Goal: Information Seeking & Learning: Find contact information

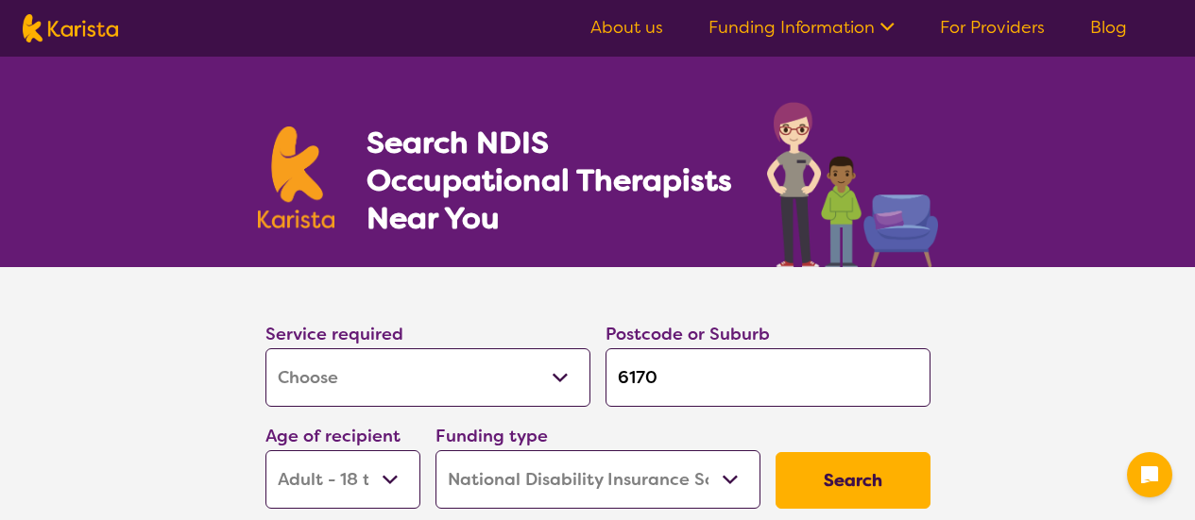
select select "[MEDICAL_DATA]"
select select "AD"
select select "NDIS"
select select "[MEDICAL_DATA]"
select select "AD"
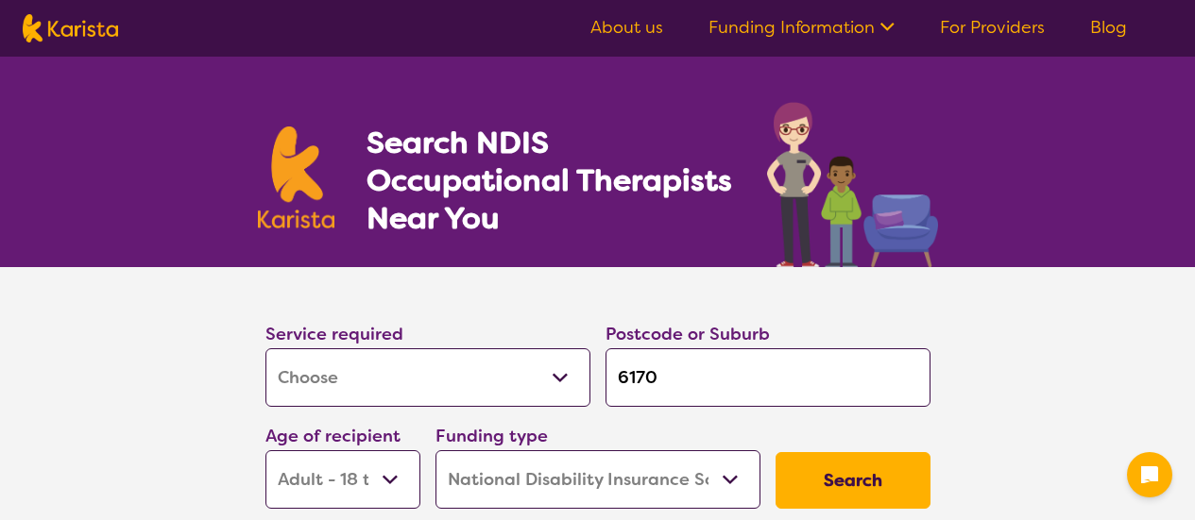
select select "NDIS"
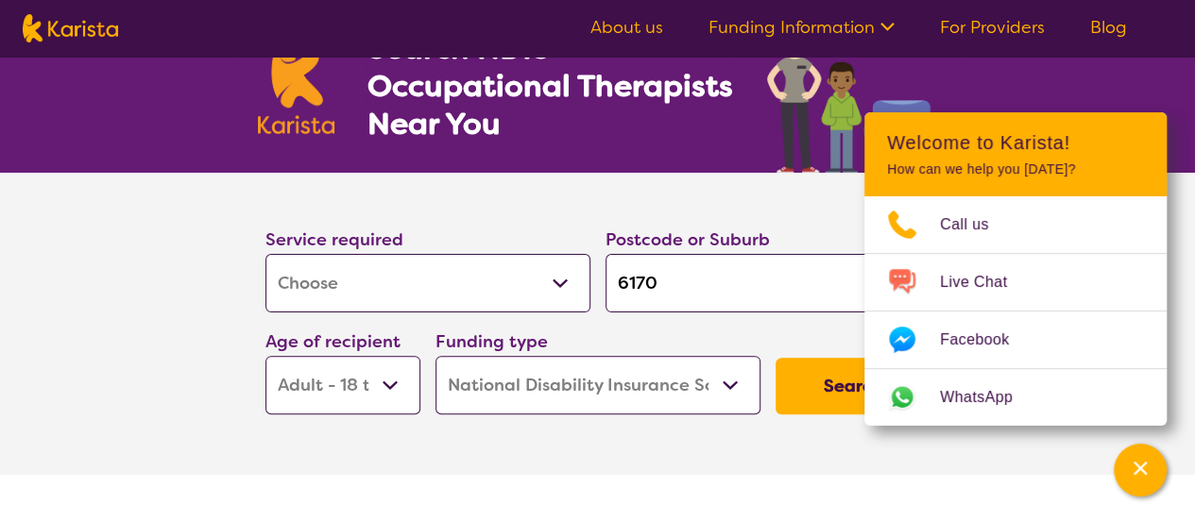
click at [690, 273] on input "6170" at bounding box center [767, 283] width 325 height 59
click at [689, 273] on input "6170" at bounding box center [767, 283] width 325 height 59
type input "C"
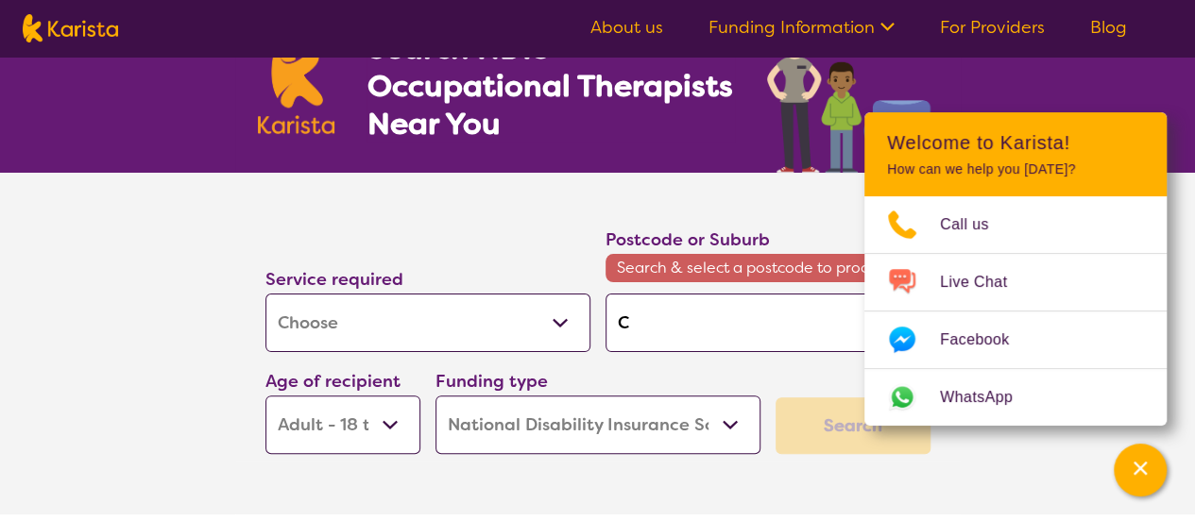
type input "Ca"
type input "Cas"
type input "Cast"
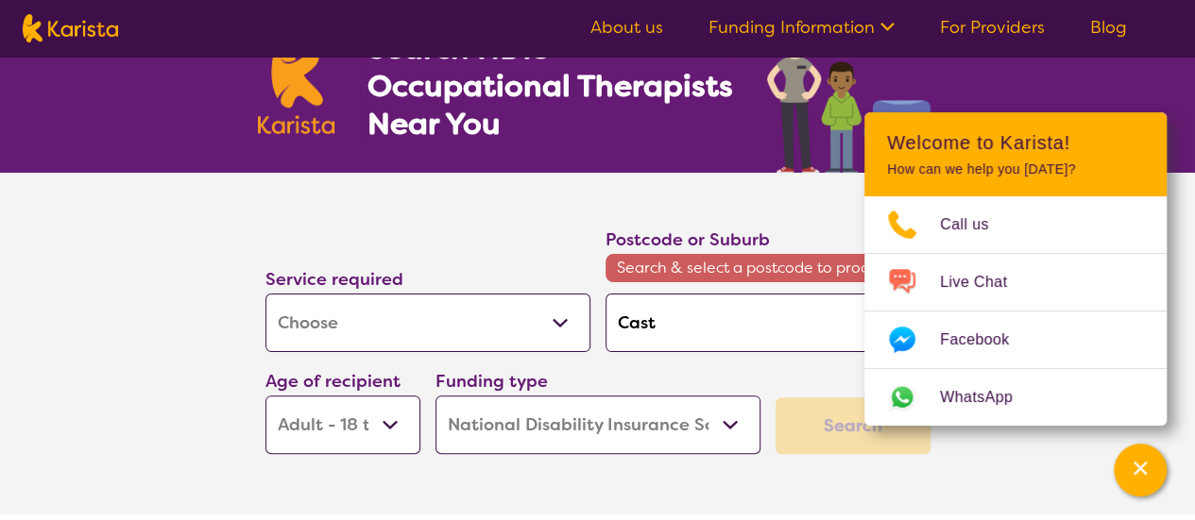
type input "Cast"
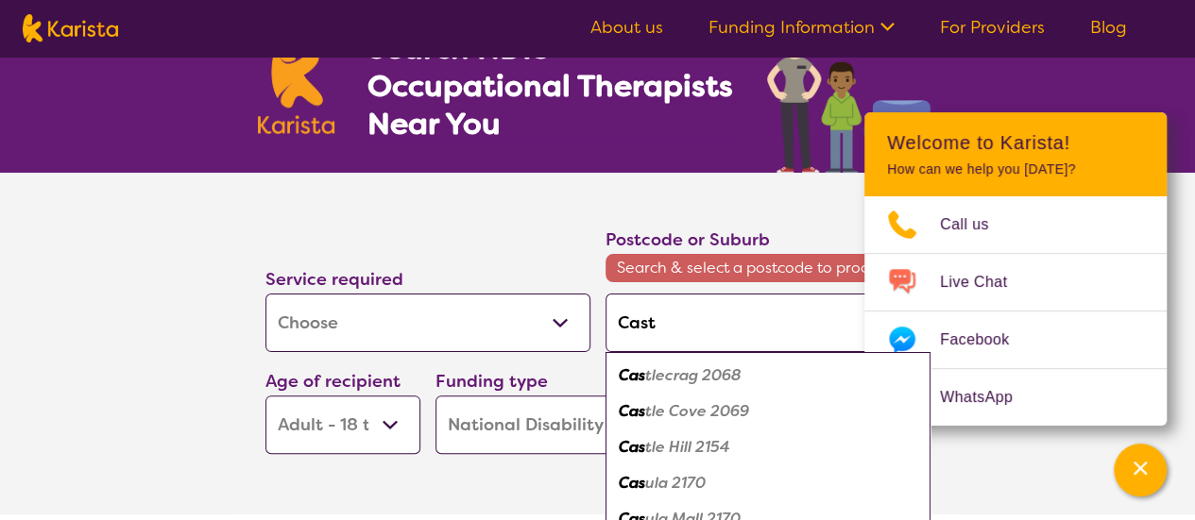
type input "Castl"
type input "Castle"
type input "Castlem"
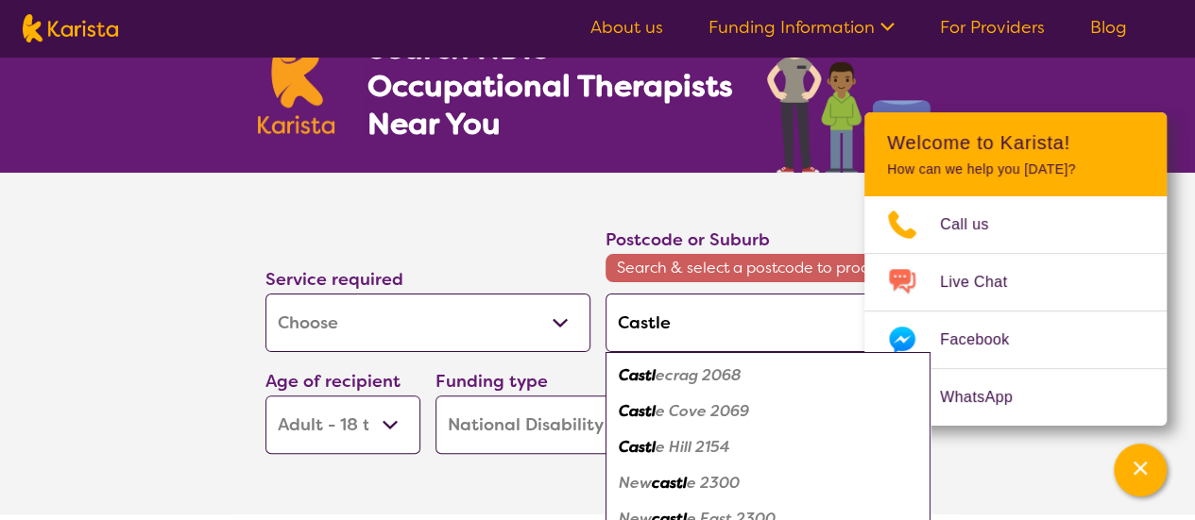
type input "Castlem"
type input "Castlema"
type input "Castlemai"
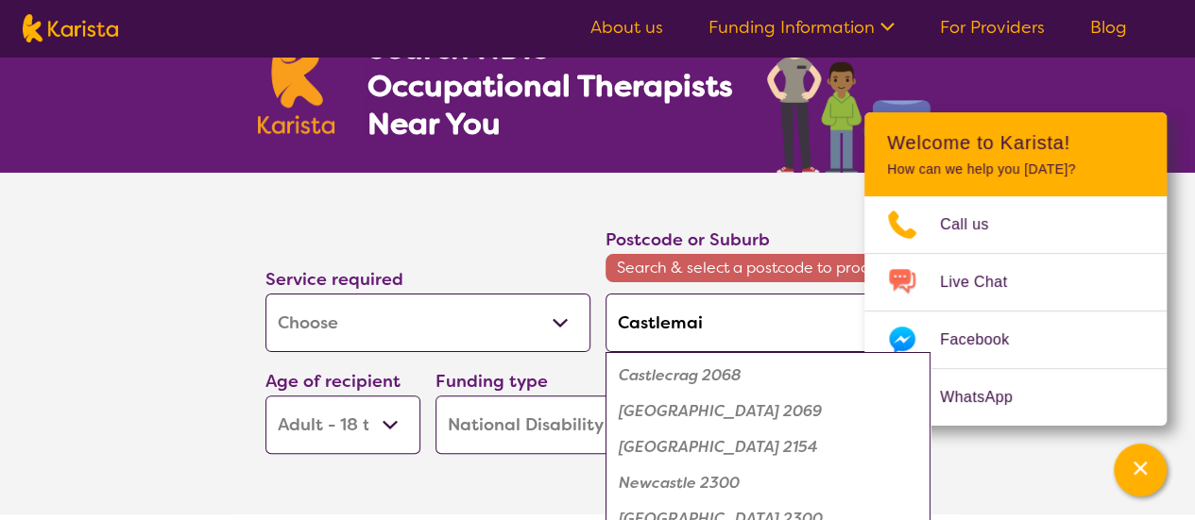
type input "Castlemain"
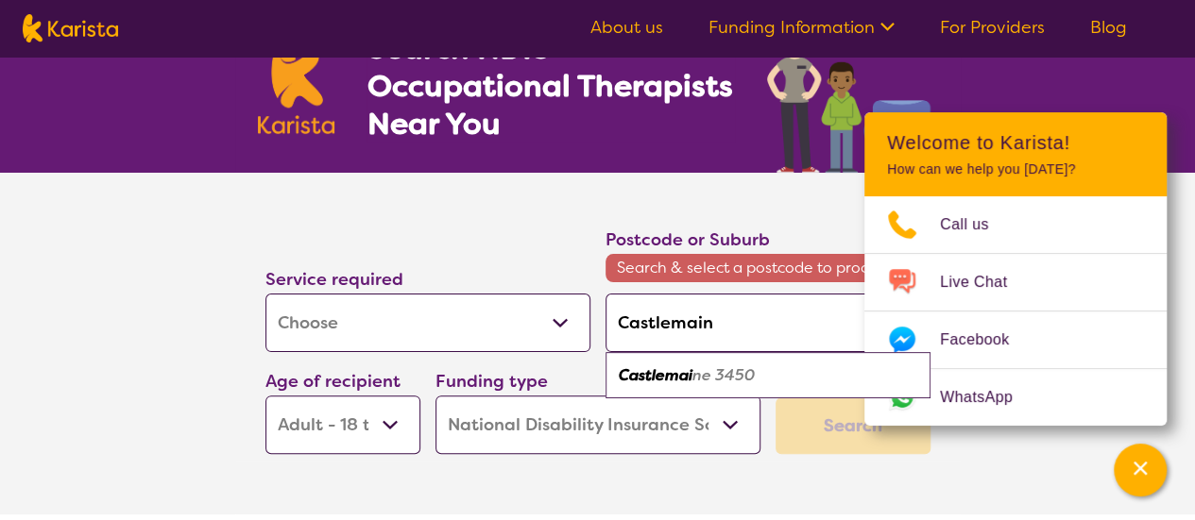
type input "Castlemaine"
click at [717, 380] on em "3450" at bounding box center [731, 376] width 40 height 20
type input "3450"
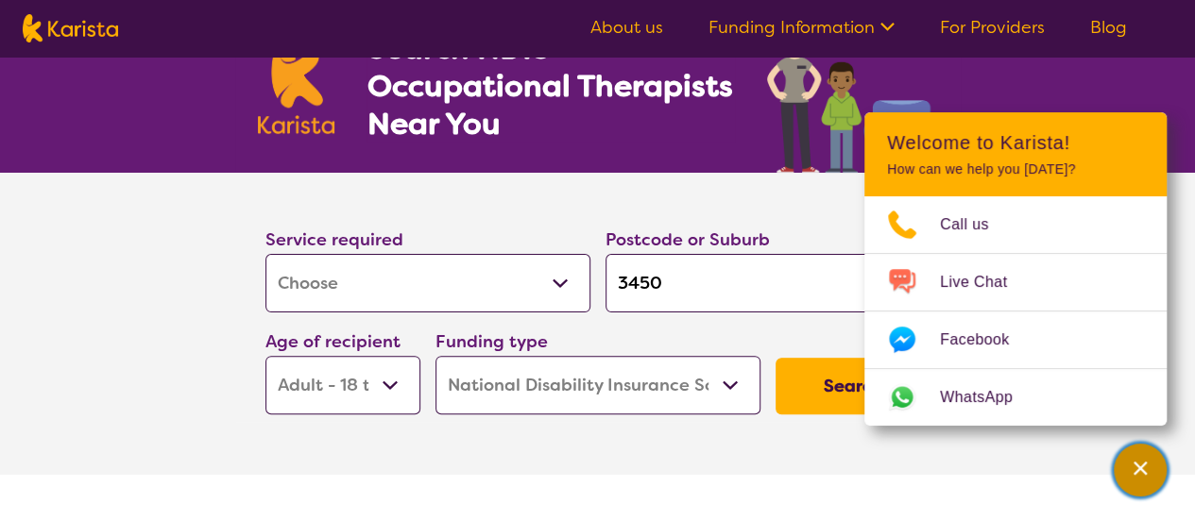
click at [1139, 470] on icon "Channel Menu" at bounding box center [1139, 468] width 13 height 13
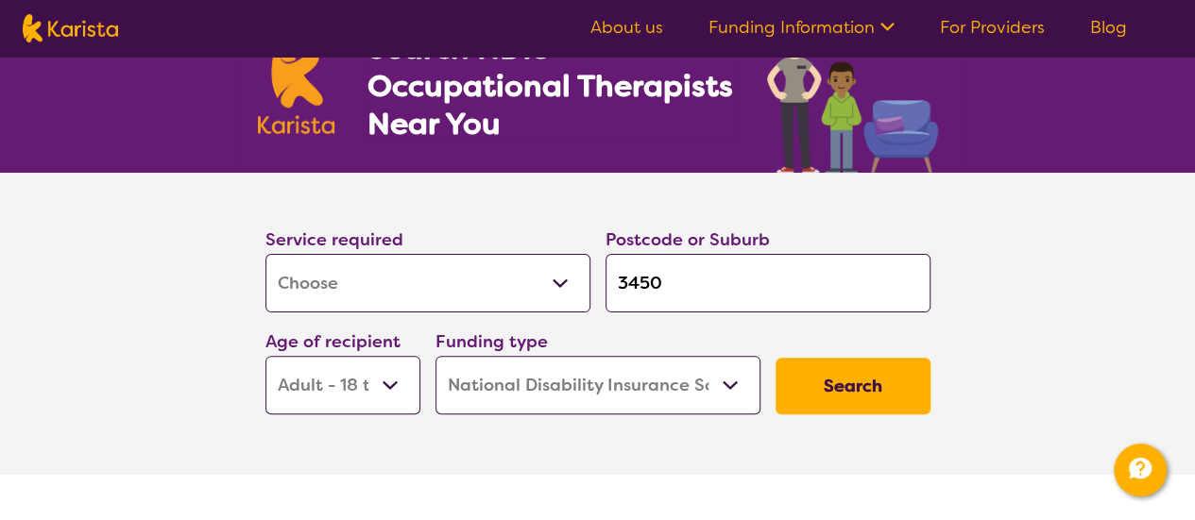
click at [851, 384] on button "Search" at bounding box center [852, 386] width 155 height 57
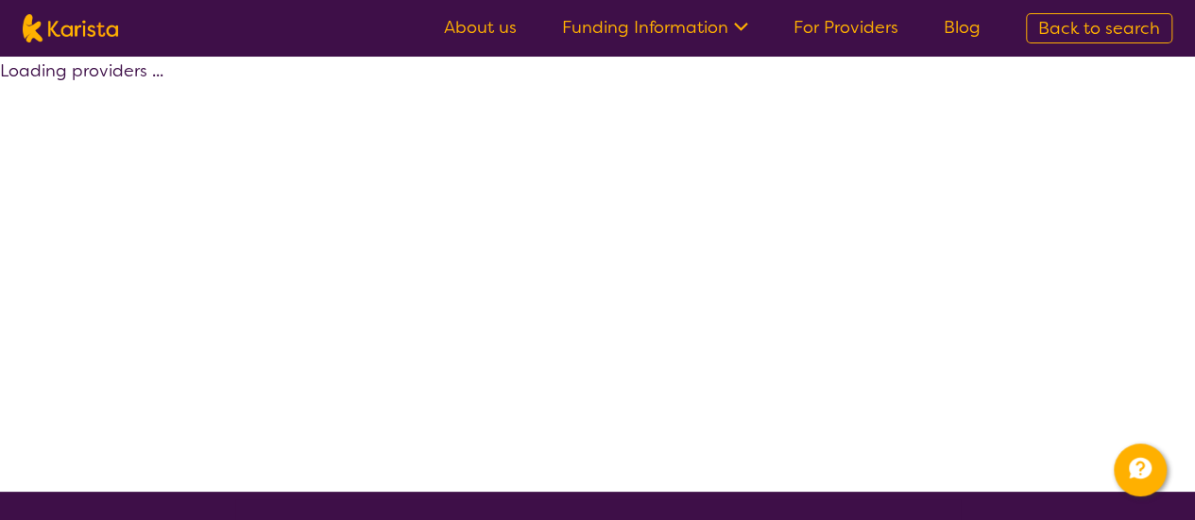
select select "by_score"
